Goal: Information Seeking & Learning: Learn about a topic

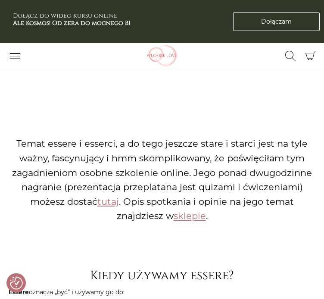
scroll to position [645, 0]
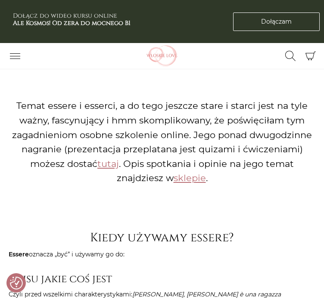
drag, startPoint x: 177, startPoint y: 173, endPoint x: 174, endPoint y: 177, distance: 5.2
click at [174, 177] on figure "Temat essere i esserci, a do tego jeszcze stare i starci jest na tyle ważny, fa…" at bounding box center [162, 141] width 306 height 159
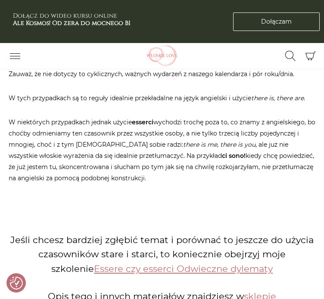
scroll to position [1506, 0]
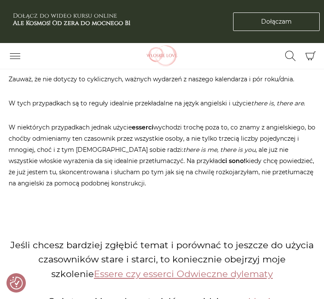
click at [176, 122] on p "W niektórych przypadkach jednak użycie esserci wychodzi trochę poza to, co znam…" at bounding box center [162, 155] width 306 height 67
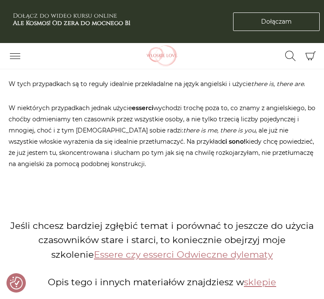
click at [160, 182] on figure "Jeśli chcesz bardziej zgłębić temat i porównać to jeszcze do użycia czasowników…" at bounding box center [162, 253] width 306 height 143
click at [167, 182] on figure "Jeśli chcesz bardziej zgłębić temat i porównać to jeszcze do użycia czasowników…" at bounding box center [162, 253] width 306 height 143
click at [157, 182] on figure "Jeśli chcesz bardziej zgłębić temat i porównać to jeszcze do użycia czasowników…" at bounding box center [162, 253] width 306 height 143
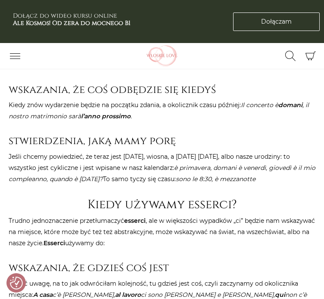
scroll to position [1033, 0]
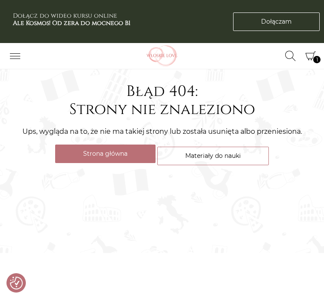
scroll to position [86, 0]
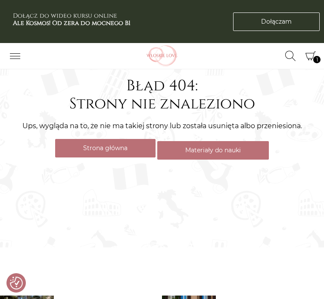
click at [184, 148] on link "Materiały do nauki" at bounding box center [212, 150] width 111 height 19
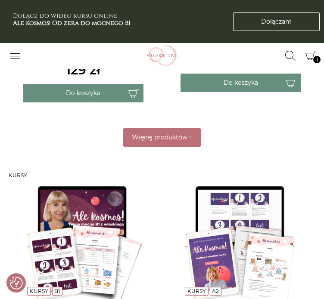
scroll to position [990, 0]
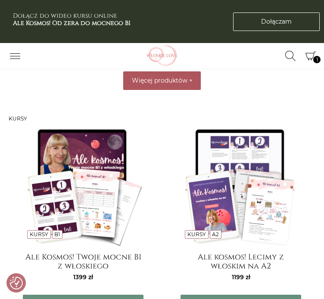
click at [144, 84] on span "Więcej produktów" at bounding box center [160, 81] width 56 height 8
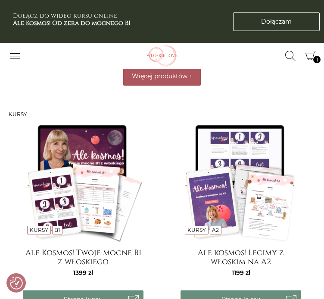
scroll to position [1420, 0]
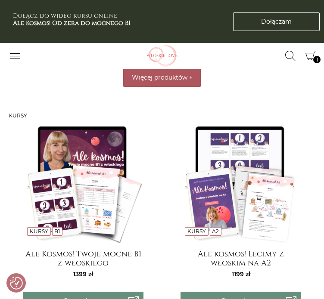
click at [172, 87] on button "Więcej produktów +" at bounding box center [161, 77] width 77 height 19
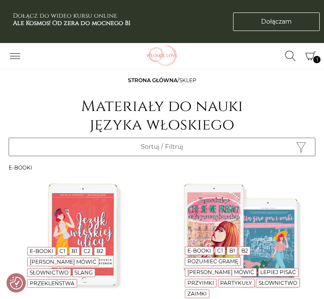
scroll to position [0, 0]
